Goal: Information Seeking & Learning: Learn about a topic

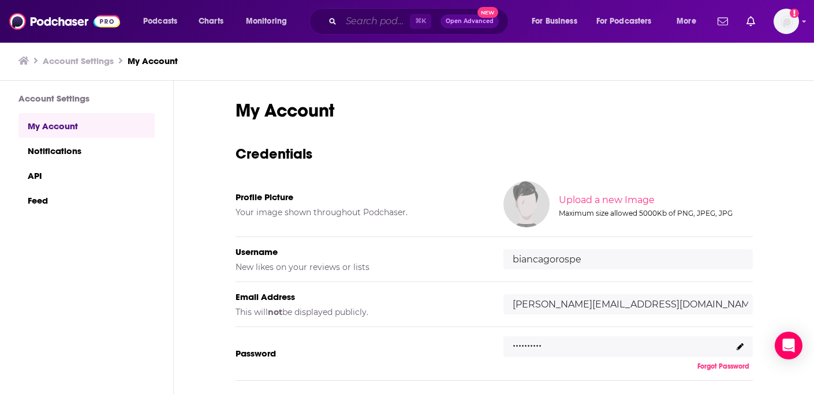
click at [370, 23] on input "Search podcasts, credits, & more..." at bounding box center [375, 21] width 69 height 18
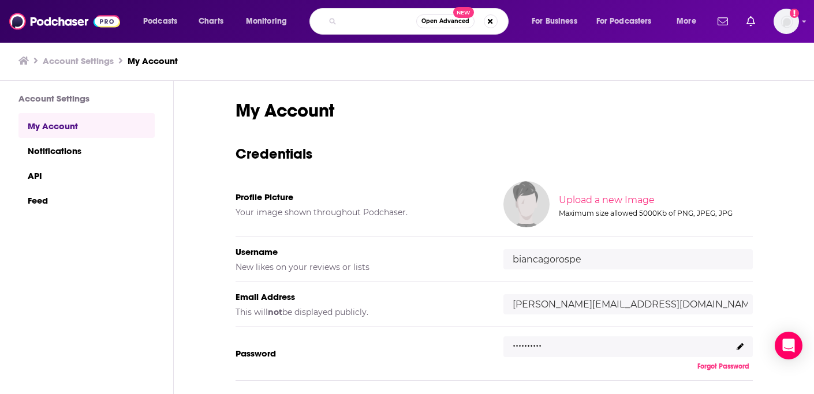
type input "the future of less work podcast"
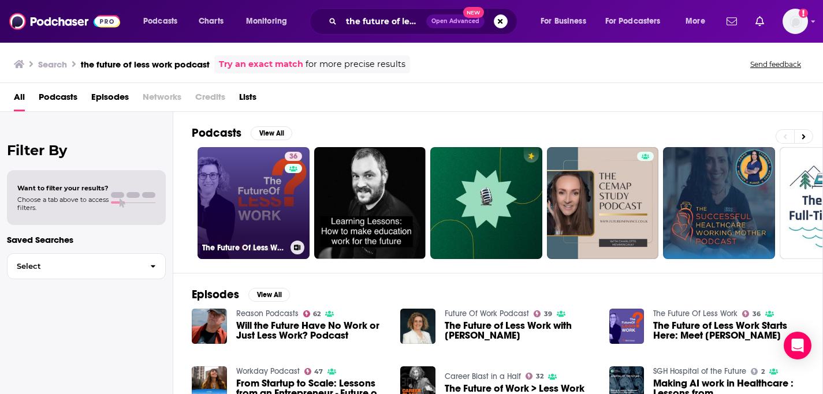
click at [254, 196] on link "36 The Future Of Less Work" at bounding box center [254, 203] width 112 height 112
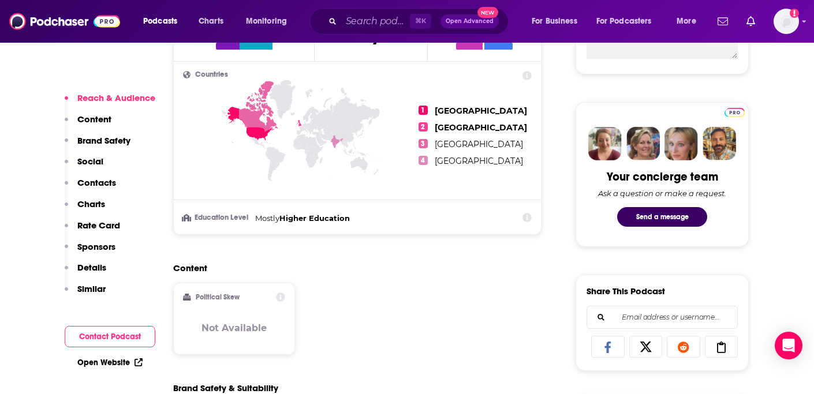
scroll to position [271, 0]
